Goal: Task Accomplishment & Management: Manage account settings

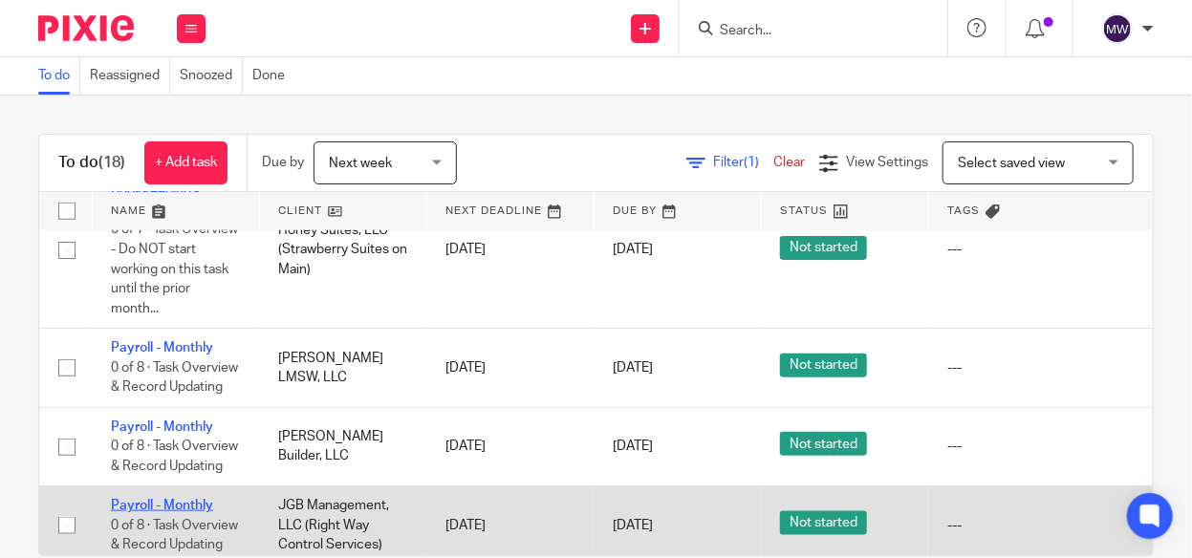
scroll to position [764, 0]
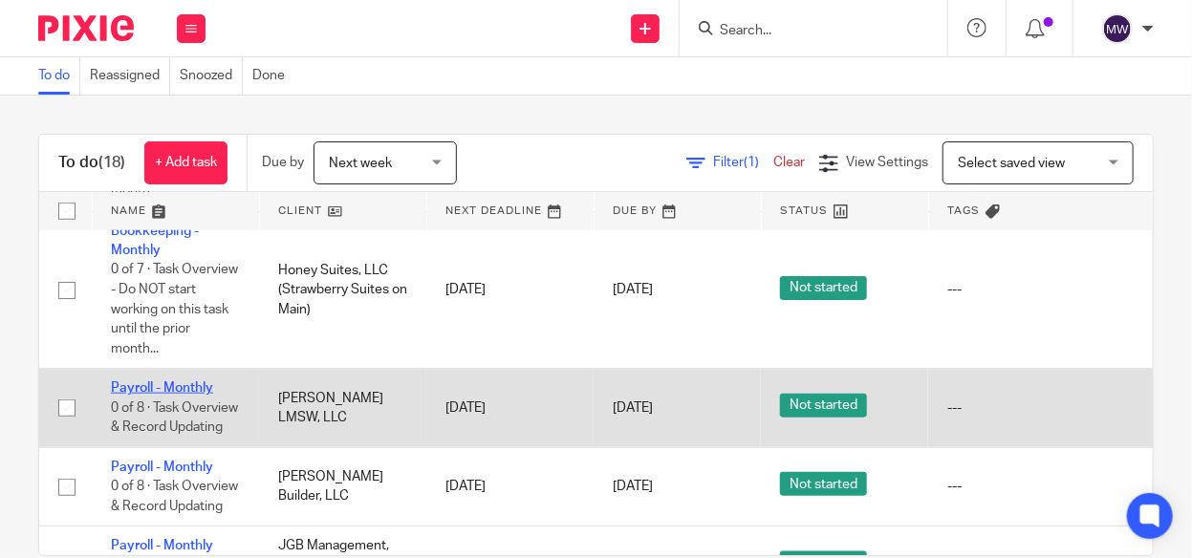
click at [173, 386] on link "Payroll - Monthly" at bounding box center [162, 387] width 102 height 13
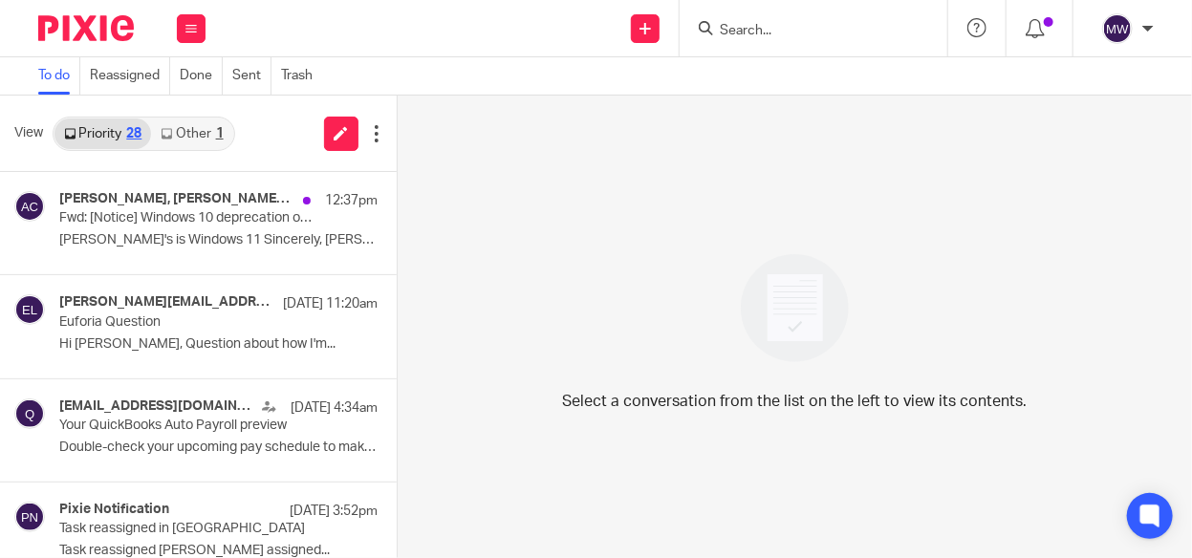
click at [191, 136] on link "Other 1" at bounding box center [191, 133] width 81 height 31
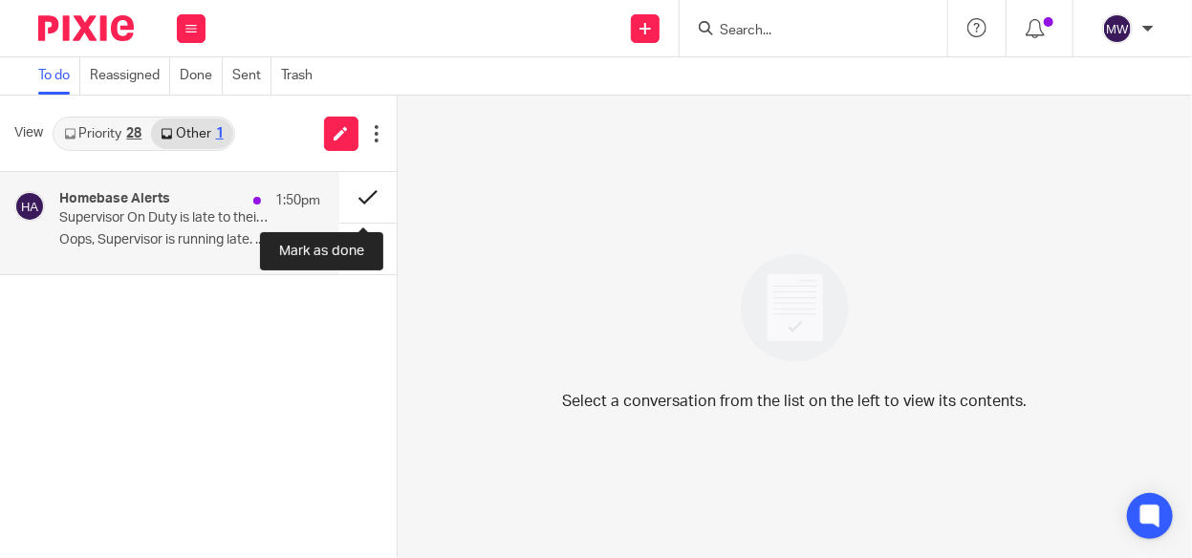
click at [351, 196] on button at bounding box center [367, 197] width 57 height 51
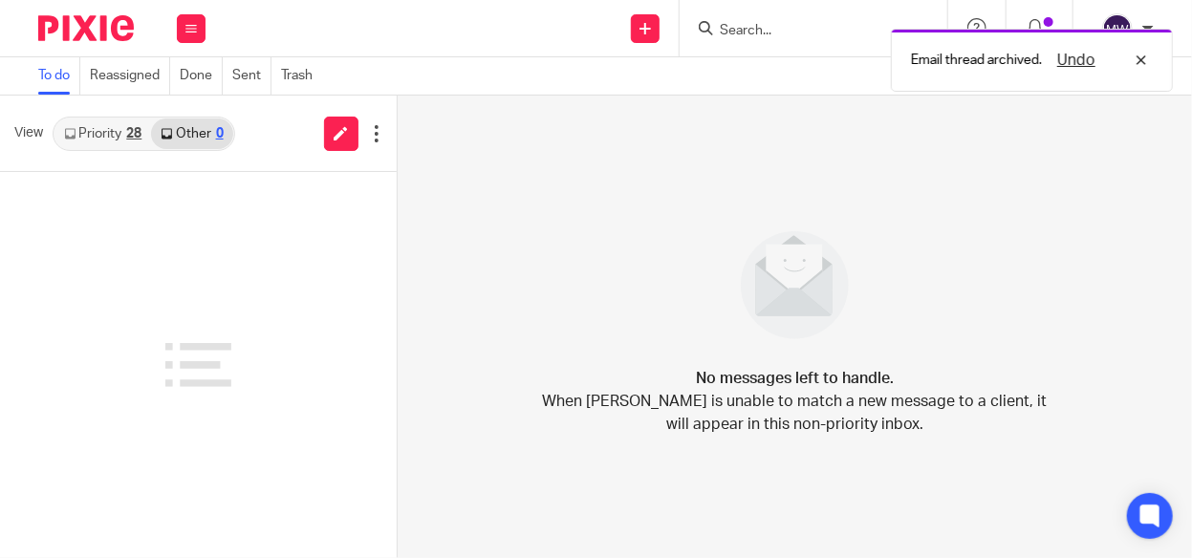
click at [125, 137] on link "Priority 28" at bounding box center [102, 133] width 97 height 31
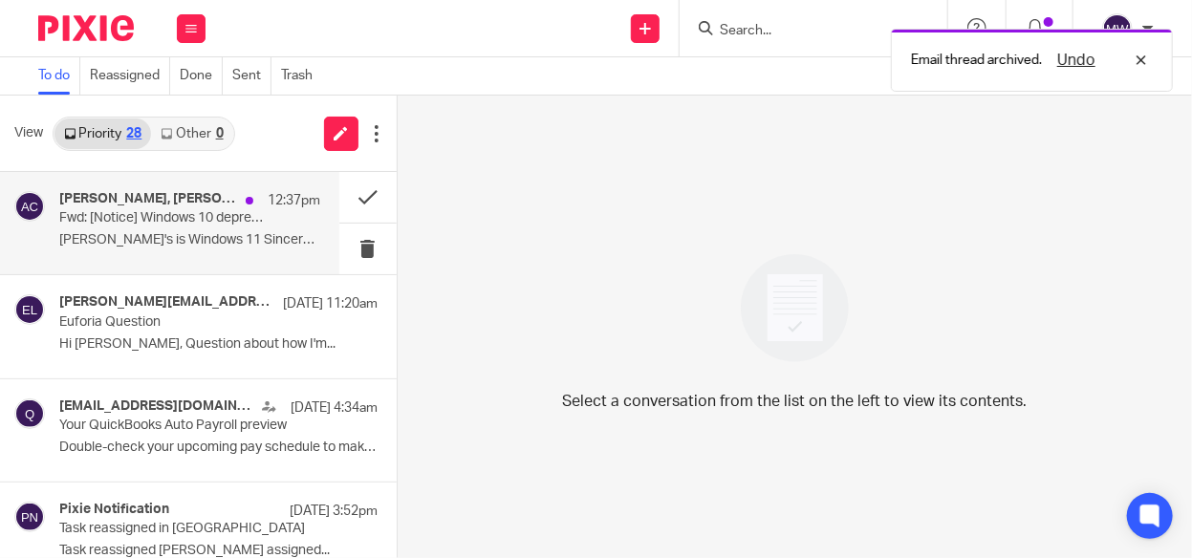
click at [144, 217] on p "Fwd: [Notice] Windows 10 deprecation on October 14" at bounding box center [163, 218] width 208 height 16
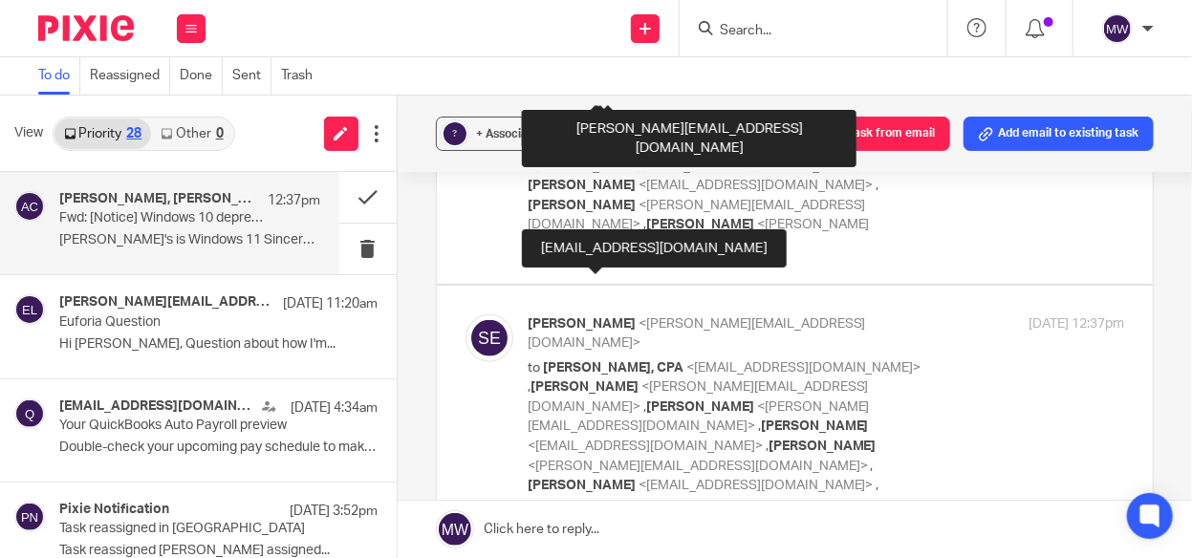
scroll to position [764, 0]
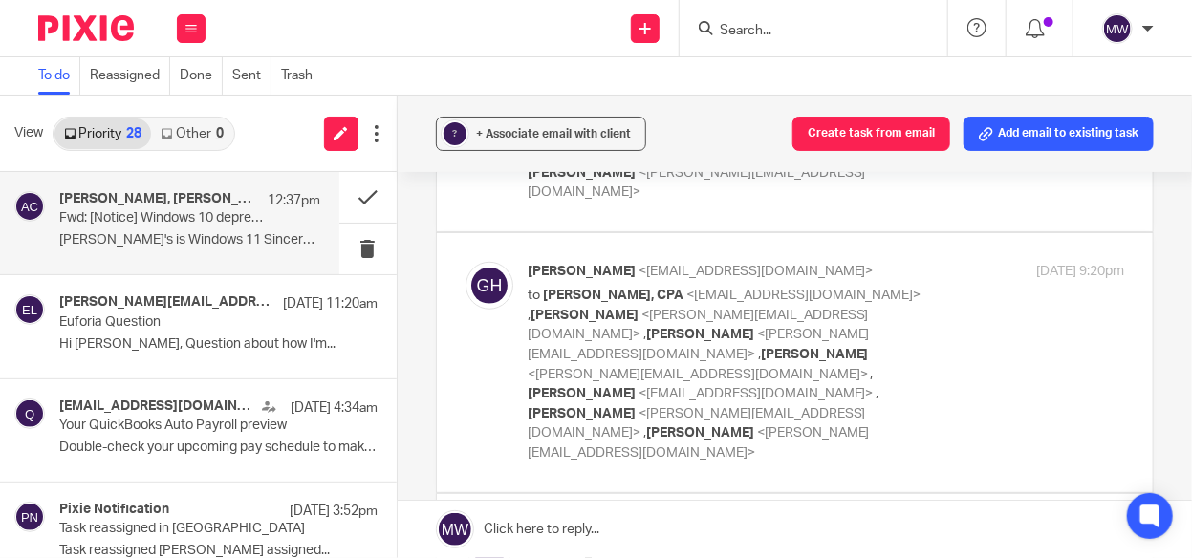
scroll to position [0, 0]
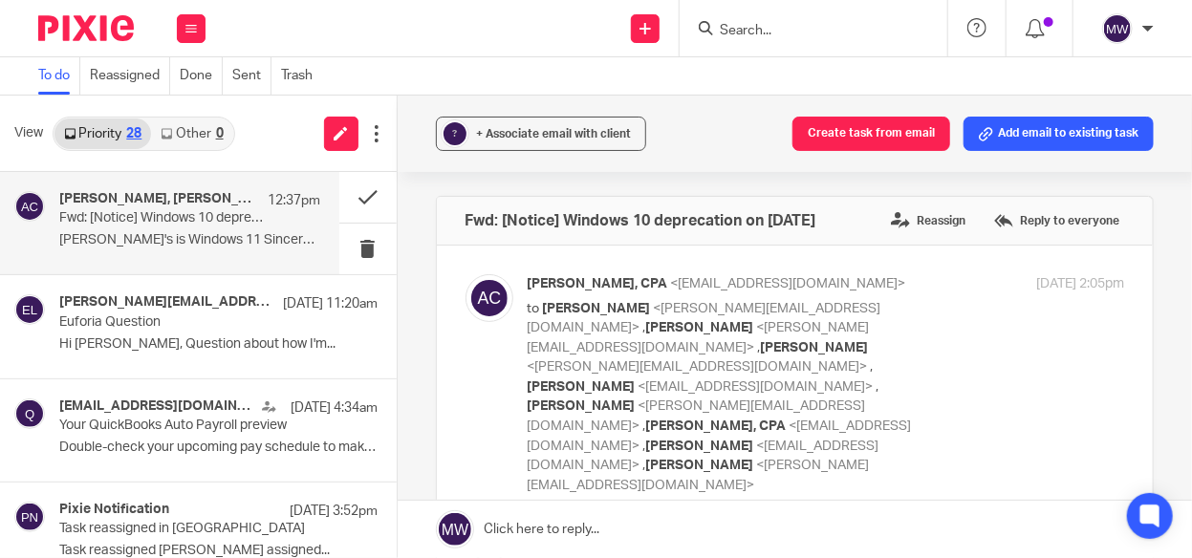
click at [217, 215] on p "Fwd: [Notice] Windows 10 deprecation on October 14" at bounding box center [163, 218] width 208 height 16
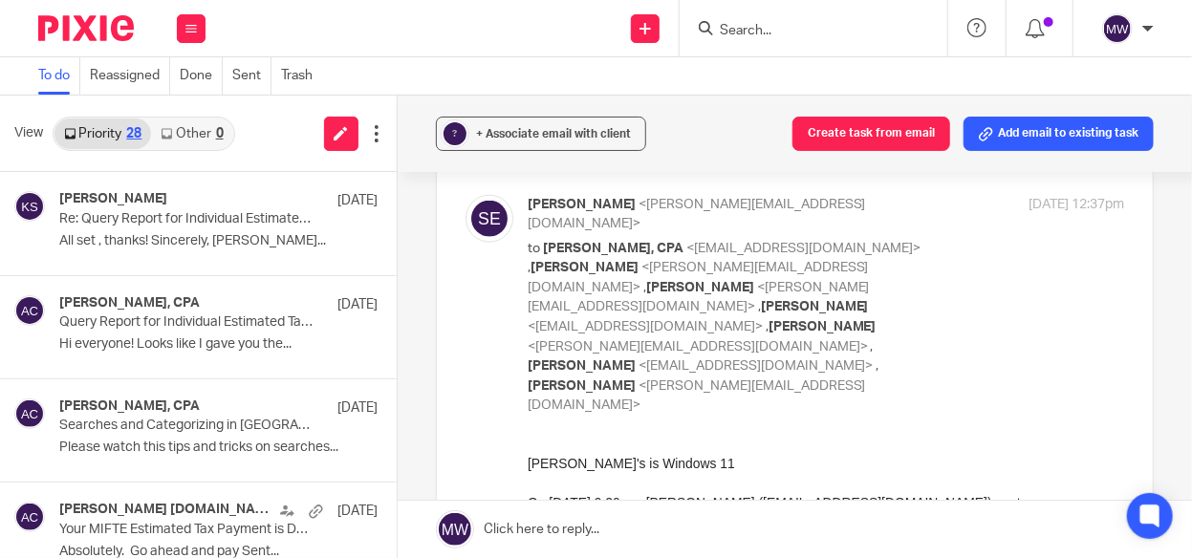
scroll to position [860, 0]
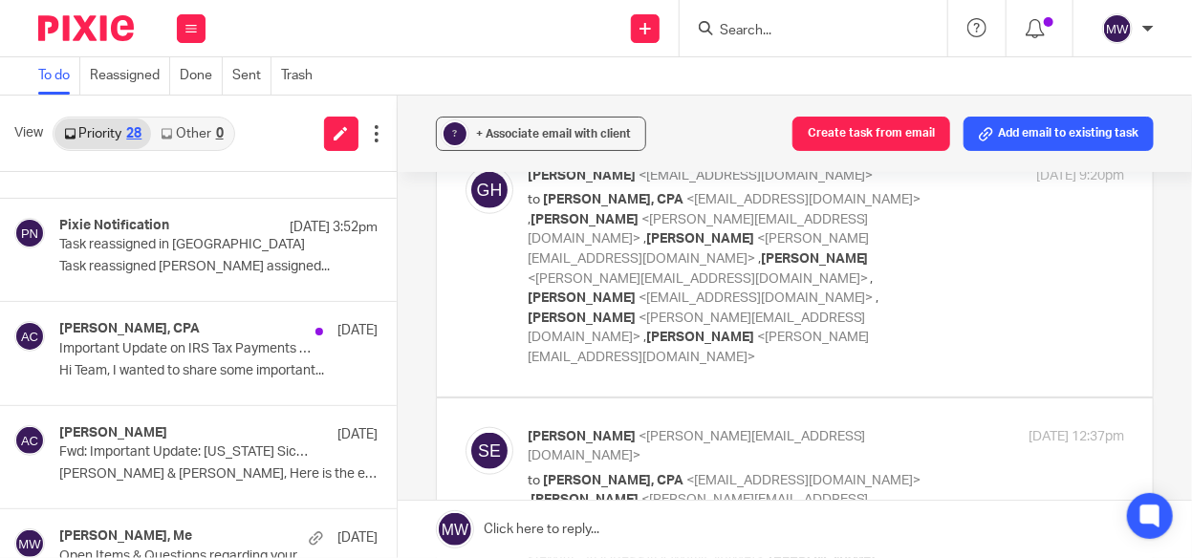
scroll to position [191, 0]
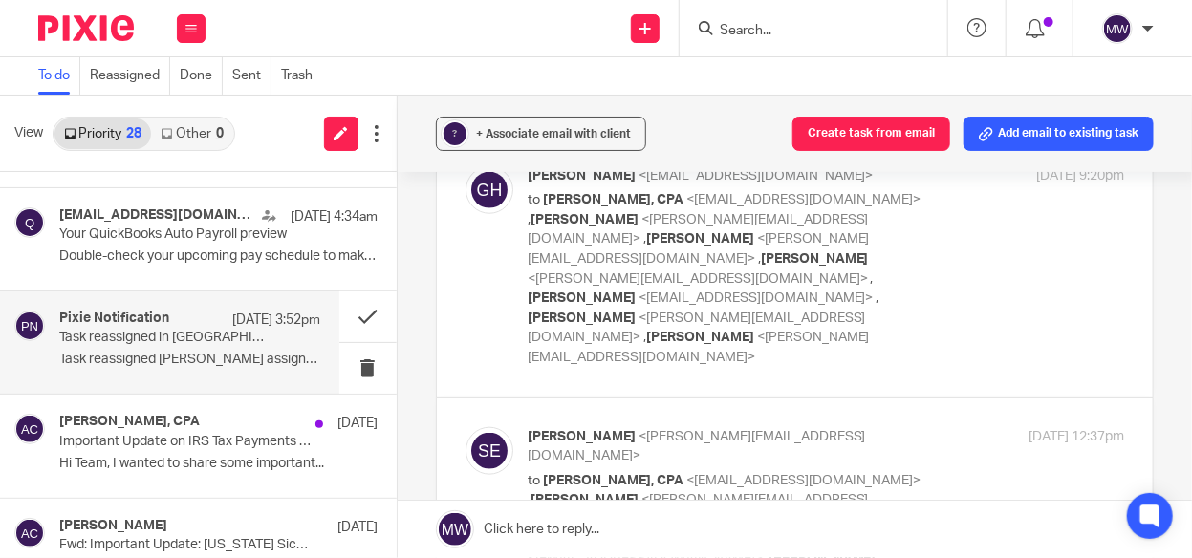
click at [164, 352] on p "Task reassigned Donna Ferguson assigned..." at bounding box center [189, 360] width 261 height 16
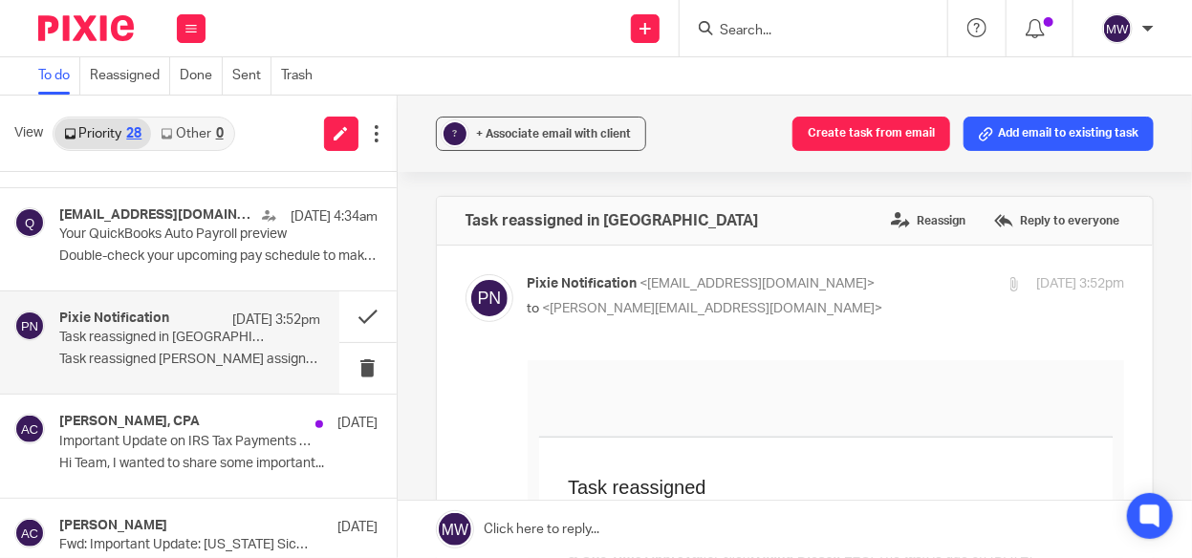
scroll to position [0, 0]
click at [349, 317] on button at bounding box center [367, 316] width 57 height 51
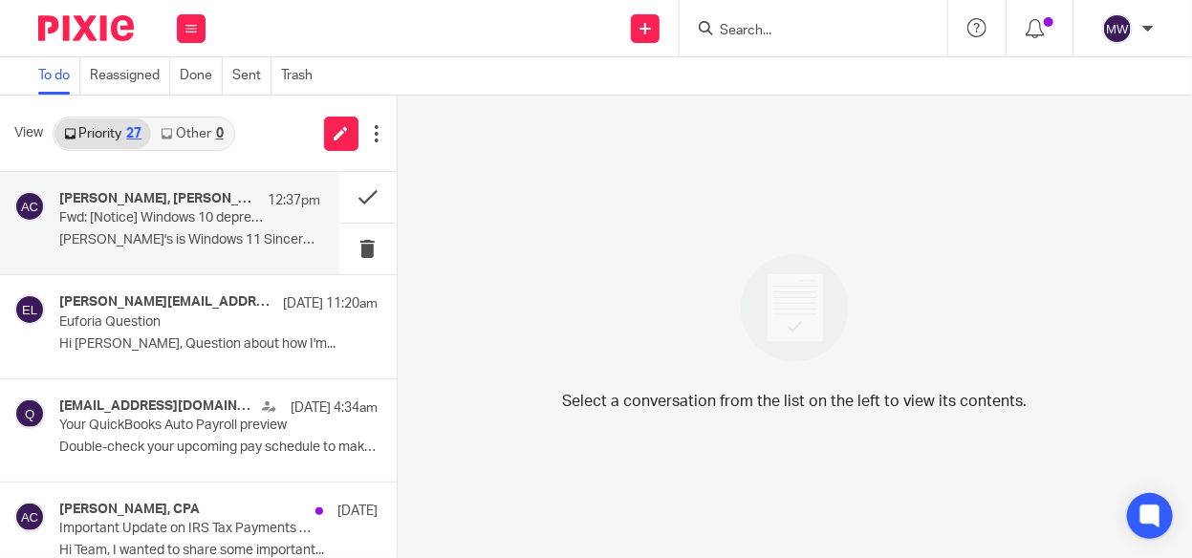
click at [265, 229] on div "Sarah Ebert, Gabby Hallatschek, Donna Ferguson, Amy L Corfixsen, CPA 12:37pm Fw…" at bounding box center [189, 223] width 261 height 64
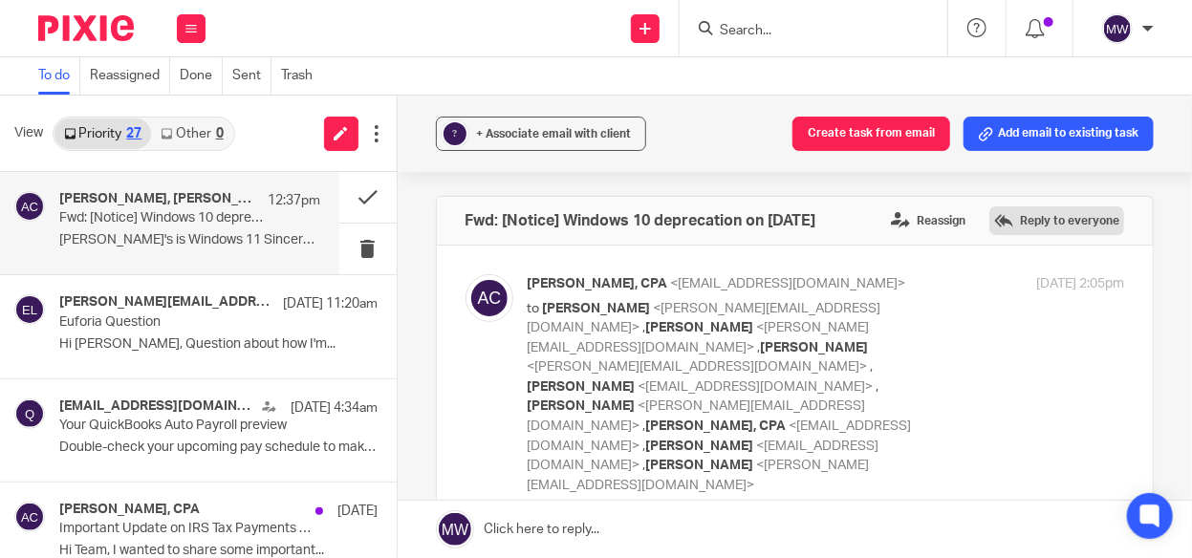
click at [637, 217] on label "Reply to everyone" at bounding box center [1056, 220] width 135 height 29
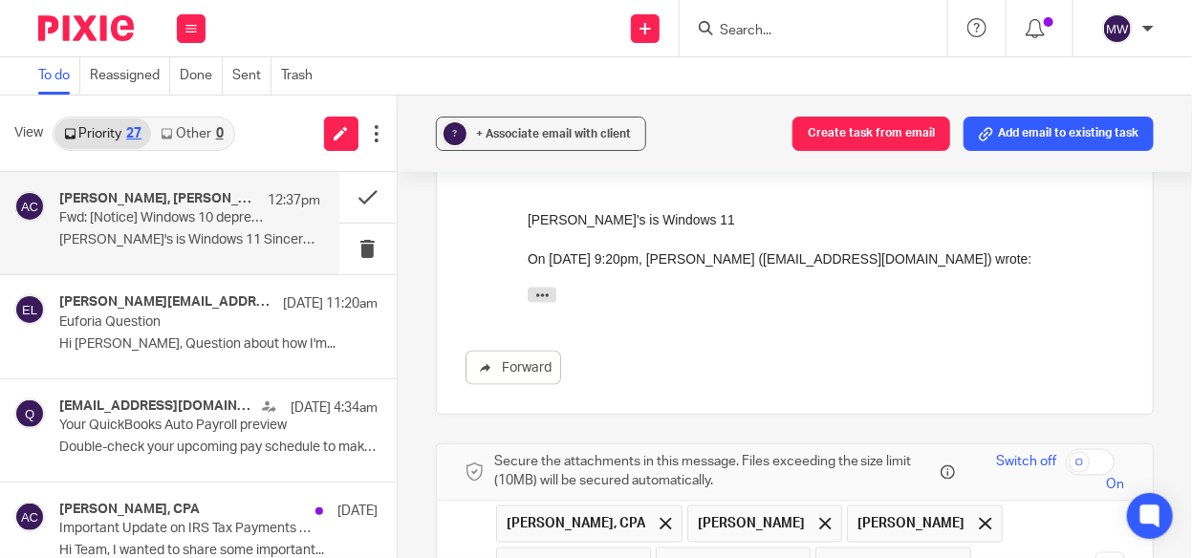
scroll to position [1336, 0]
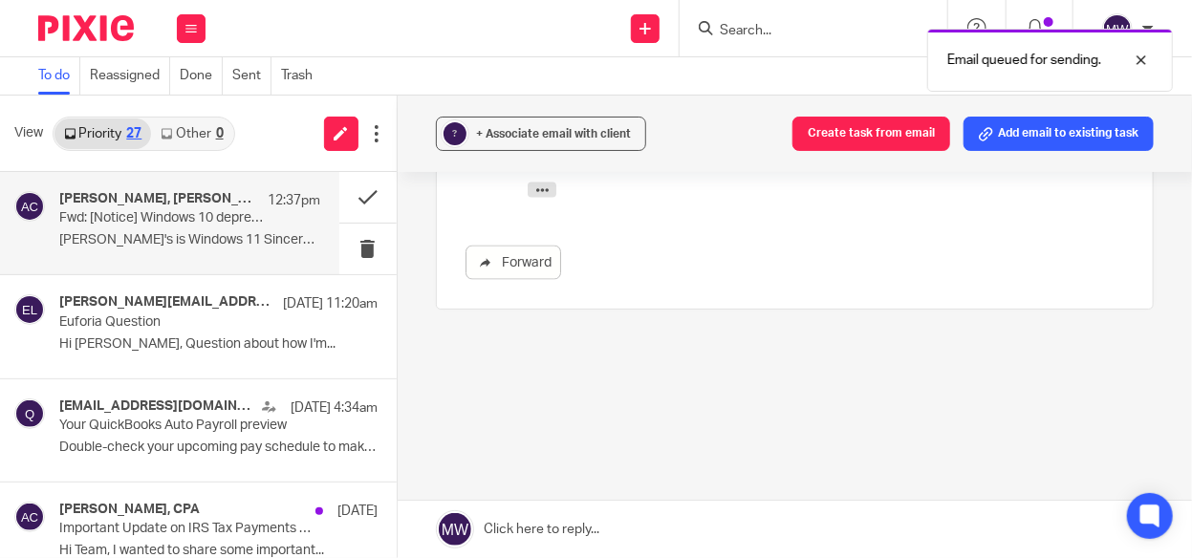
scroll to position [1010, 0]
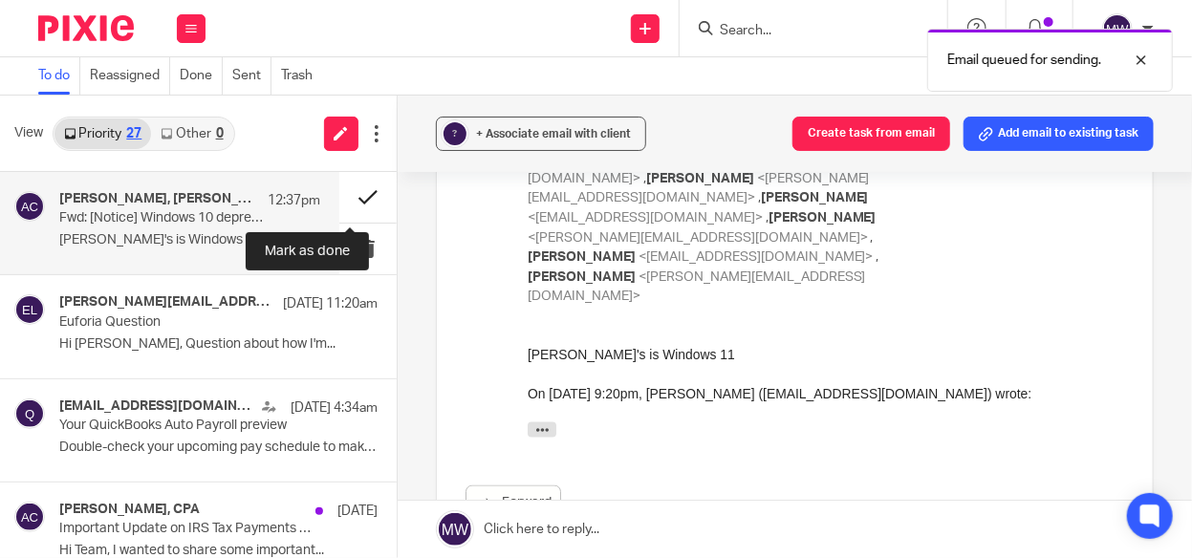
click at [339, 192] on button at bounding box center [367, 197] width 57 height 51
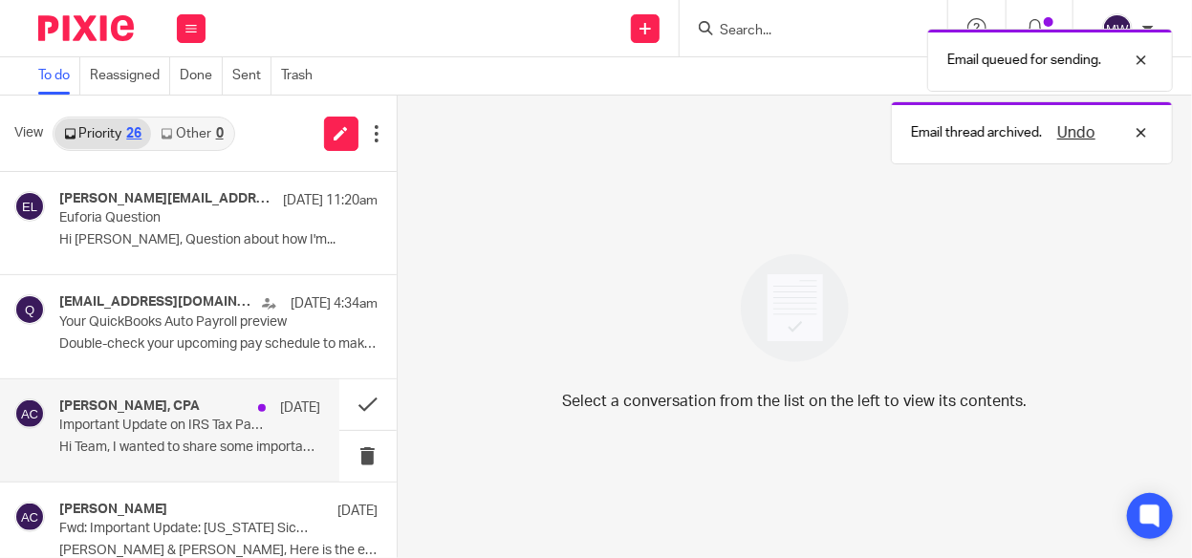
click at [196, 440] on p "Hi Team, I wanted to share some important..." at bounding box center [189, 448] width 261 height 16
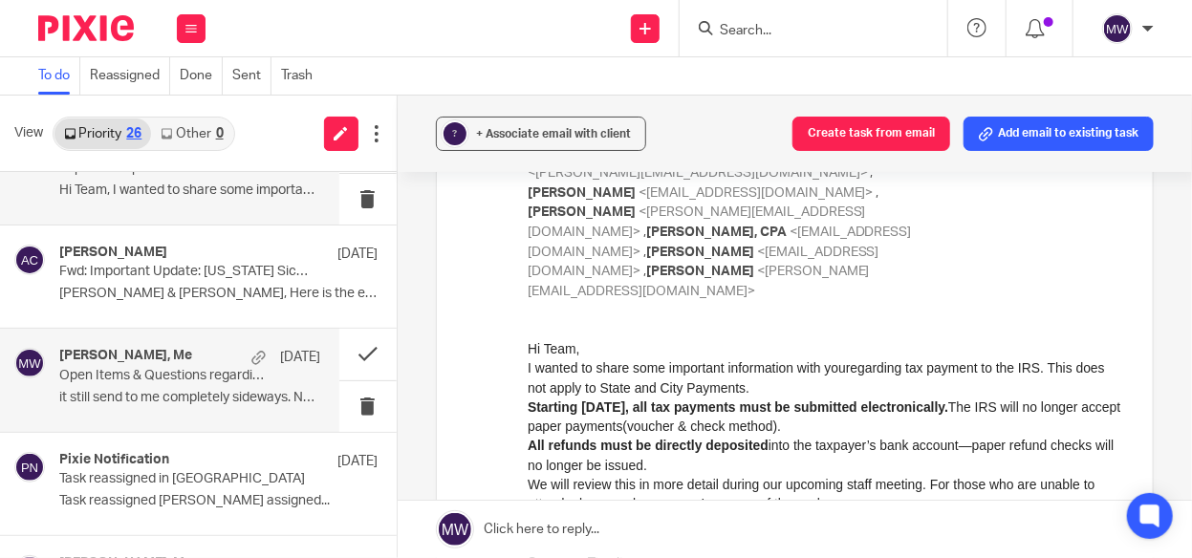
scroll to position [287, 0]
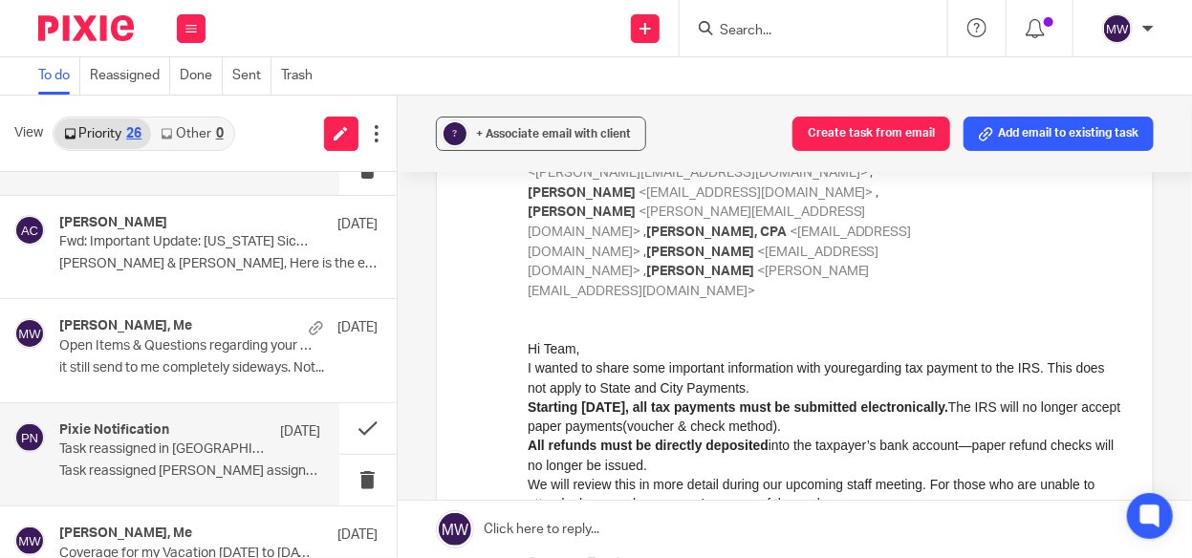
click at [148, 441] on p "Task reassigned in Pixie" at bounding box center [163, 449] width 208 height 16
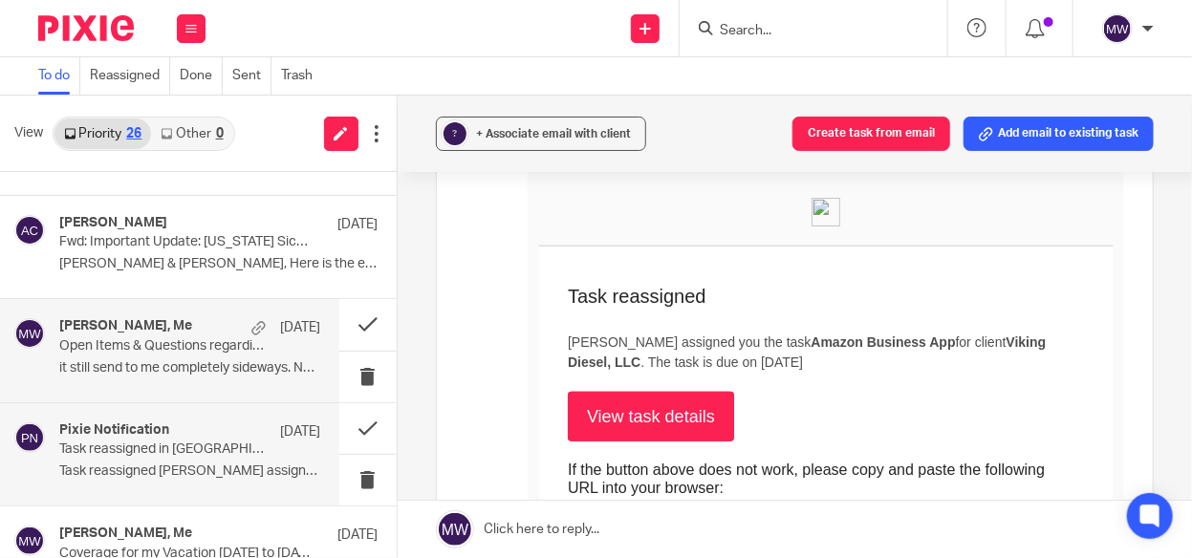
scroll to position [0, 0]
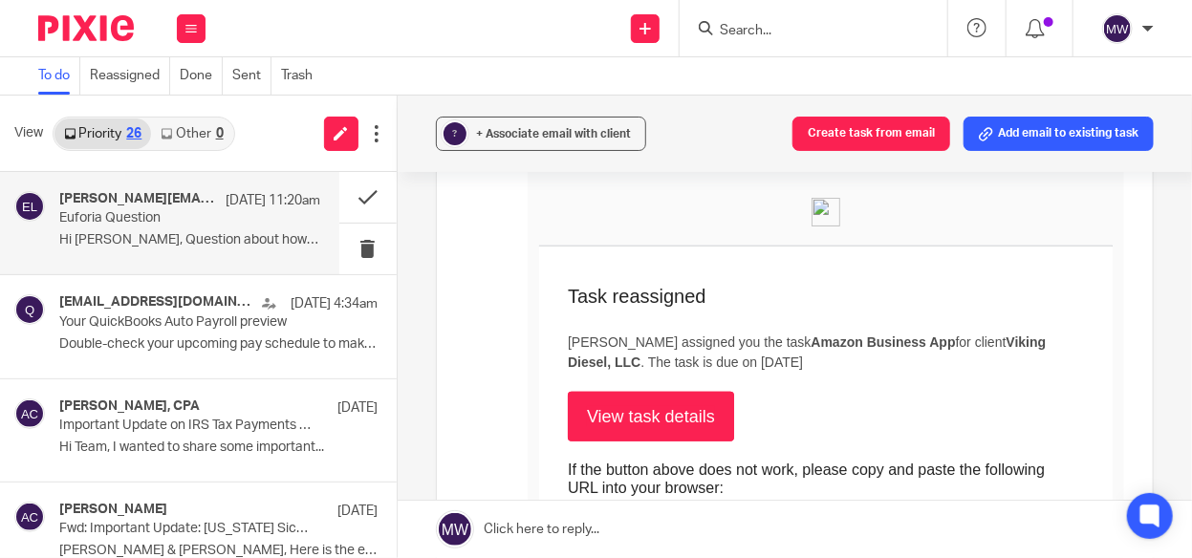
click at [158, 196] on h4 "rebecca@euforiafoods.com" at bounding box center [137, 199] width 157 height 16
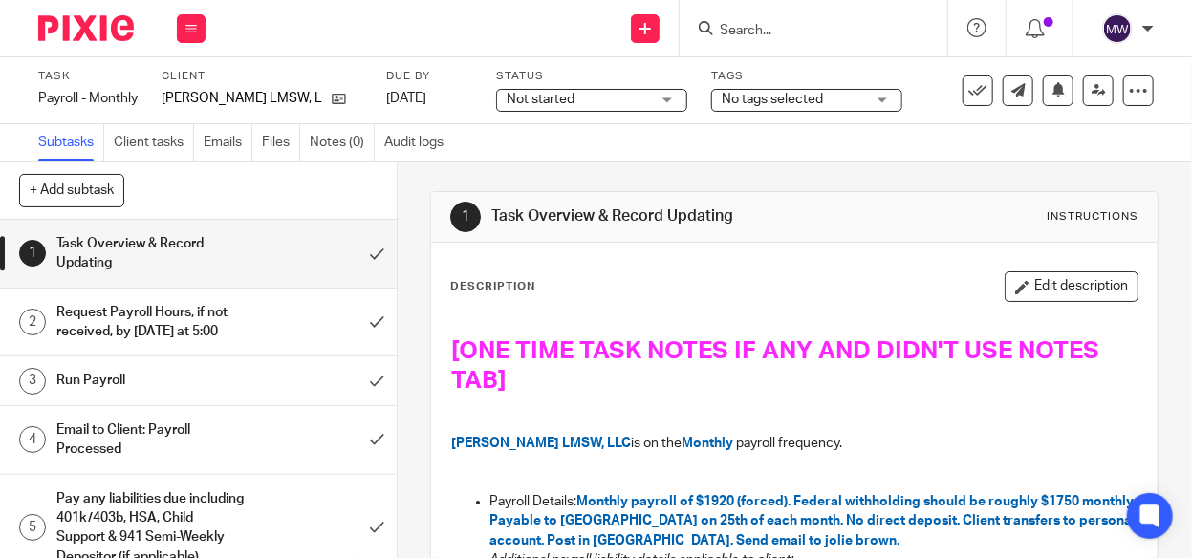
click at [172, 15] on div "Work Email Clients Team Reports Settings" at bounding box center [191, 28] width 67 height 56
click at [177, 16] on button at bounding box center [191, 28] width 29 height 29
click at [181, 19] on button at bounding box center [191, 28] width 29 height 29
click at [177, 86] on link "Work" at bounding box center [181, 88] width 33 height 13
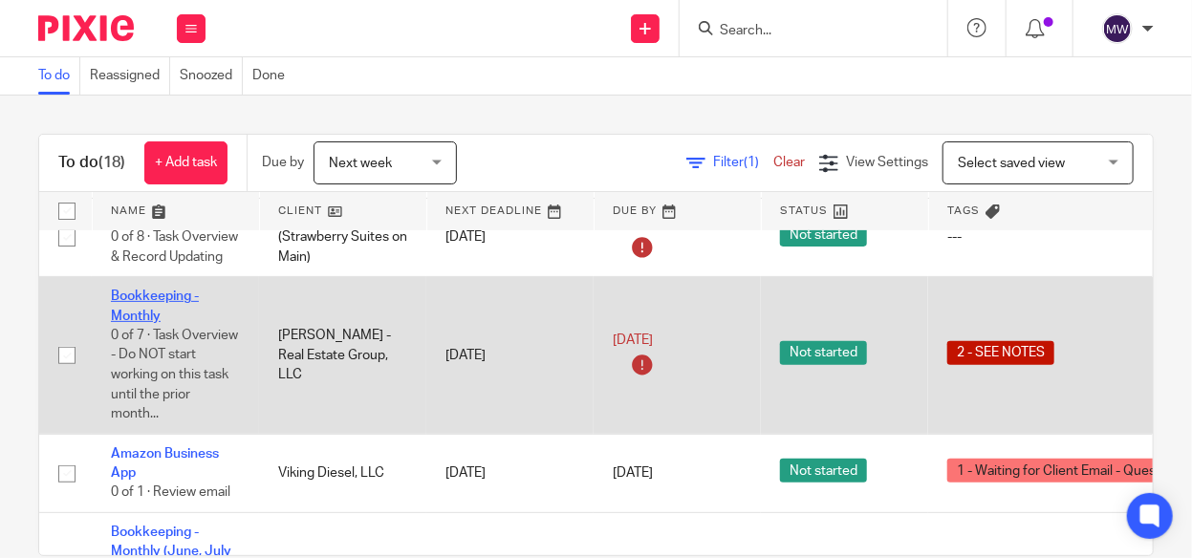
scroll to position [382, 0]
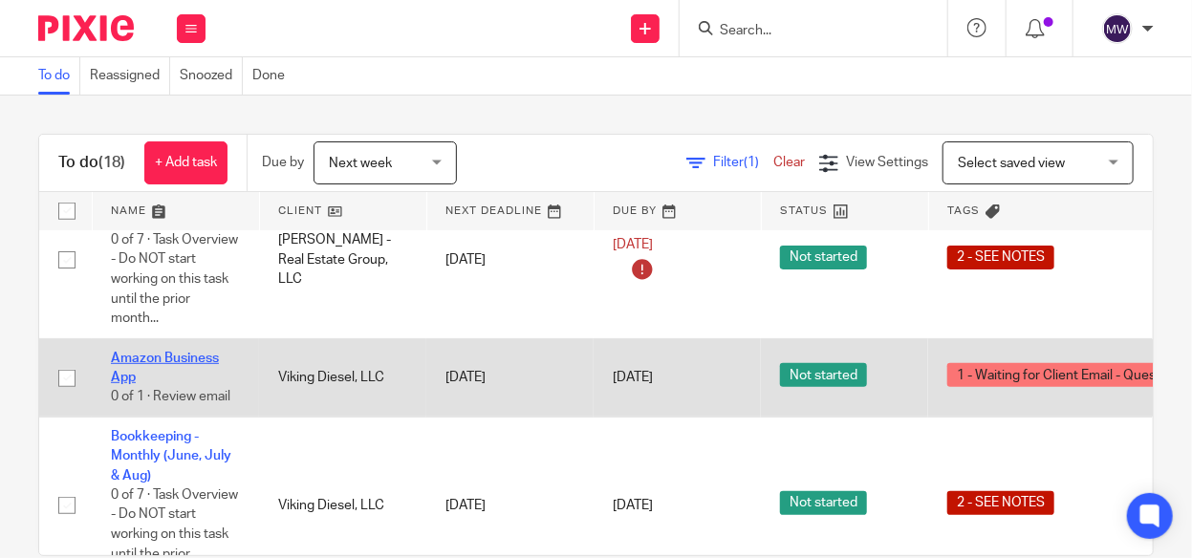
click at [183, 353] on link "Amazon Business App" at bounding box center [165, 368] width 108 height 32
